Goal: Task Accomplishment & Management: Use online tool/utility

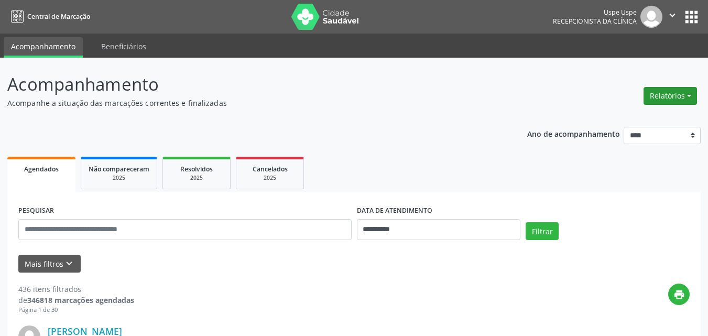
click at [688, 95] on button "Relatórios" at bounding box center [670, 96] width 53 height 18
click at [628, 116] on link "Agendamentos" at bounding box center [640, 118] width 113 height 15
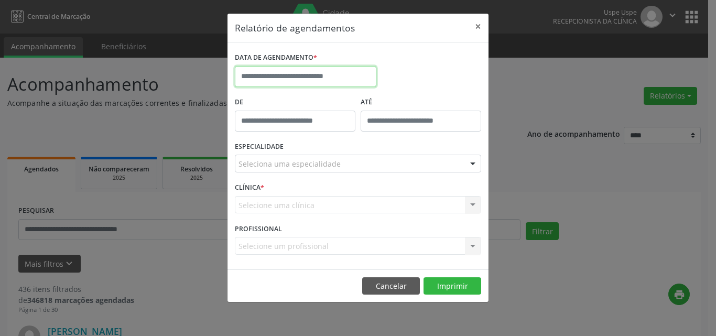
click at [286, 78] on input "text" at bounding box center [306, 76] width 142 height 21
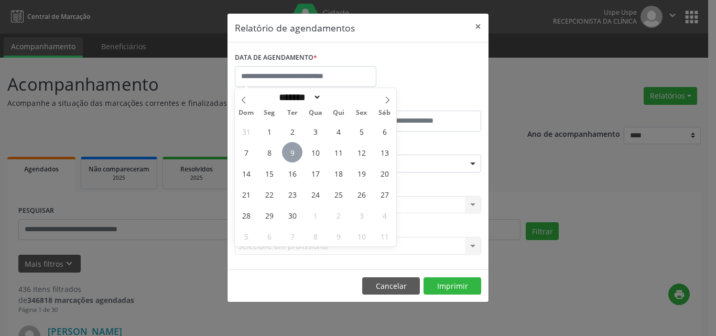
click at [295, 155] on span "9" at bounding box center [292, 152] width 20 height 20
type input "**********"
click at [295, 155] on span "9" at bounding box center [292, 152] width 20 height 20
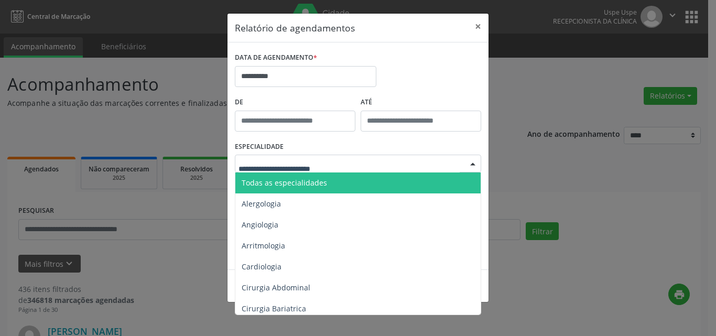
click at [280, 185] on span "Todas as especialidades" at bounding box center [284, 183] width 85 height 10
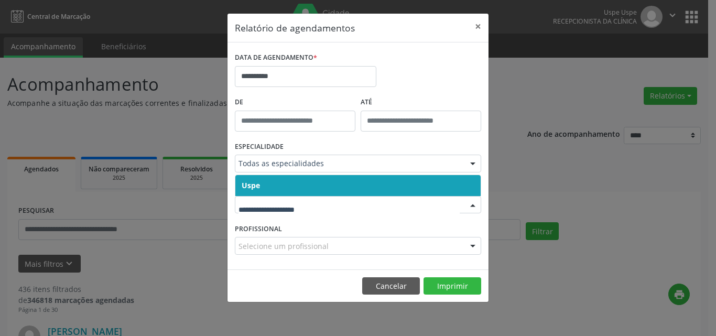
click at [279, 189] on span "Uspe" at bounding box center [357, 185] width 245 height 21
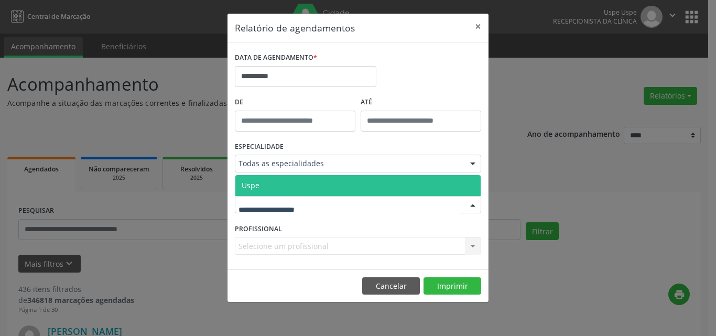
drag, startPoint x: 284, startPoint y: 207, endPoint x: 281, endPoint y: 200, distance: 7.3
drag, startPoint x: 284, startPoint y: 185, endPoint x: 281, endPoint y: 196, distance: 11.2
click at [284, 182] on span "Uspe" at bounding box center [357, 185] width 245 height 21
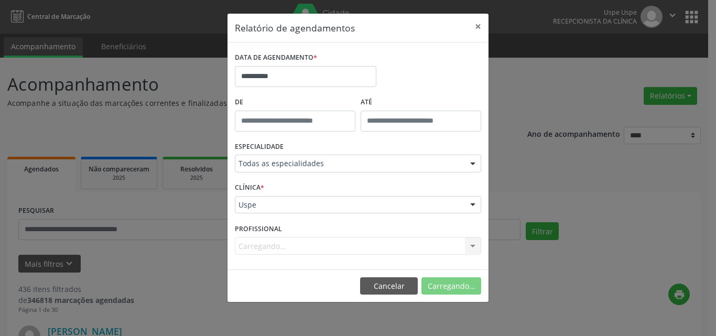
click at [264, 246] on div "Carregando... Nenhum resultado encontrado para: " " Não há nenhuma opção para s…" at bounding box center [358, 246] width 246 height 18
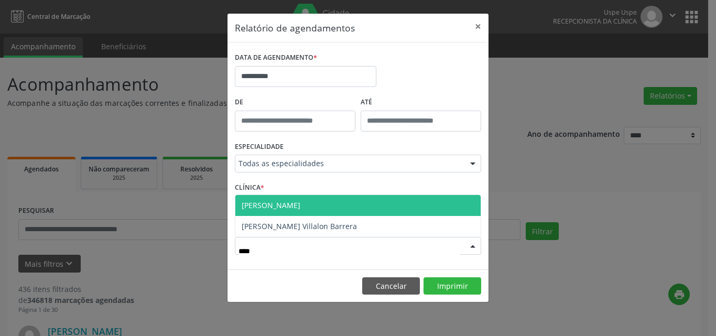
type input "*****"
click at [313, 203] on span "[PERSON_NAME]" at bounding box center [357, 205] width 245 height 21
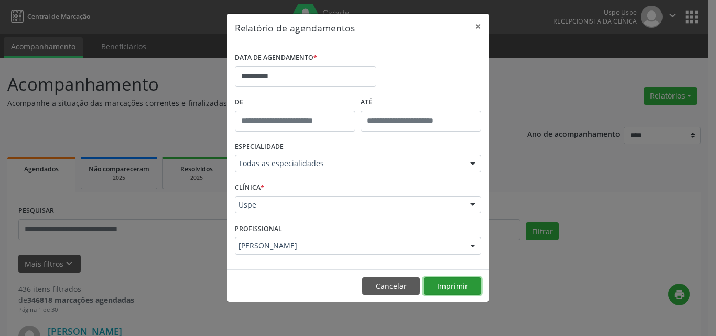
click at [446, 288] on button "Imprimir" at bounding box center [453, 286] width 58 height 18
